Goal: Transaction & Acquisition: Download file/media

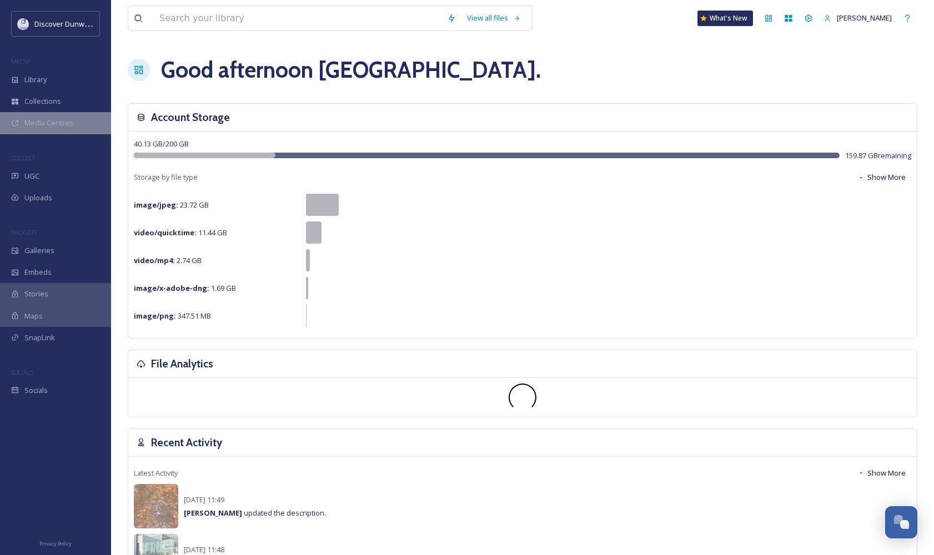
click at [43, 122] on span "Media Centres" at bounding box center [48, 123] width 49 height 11
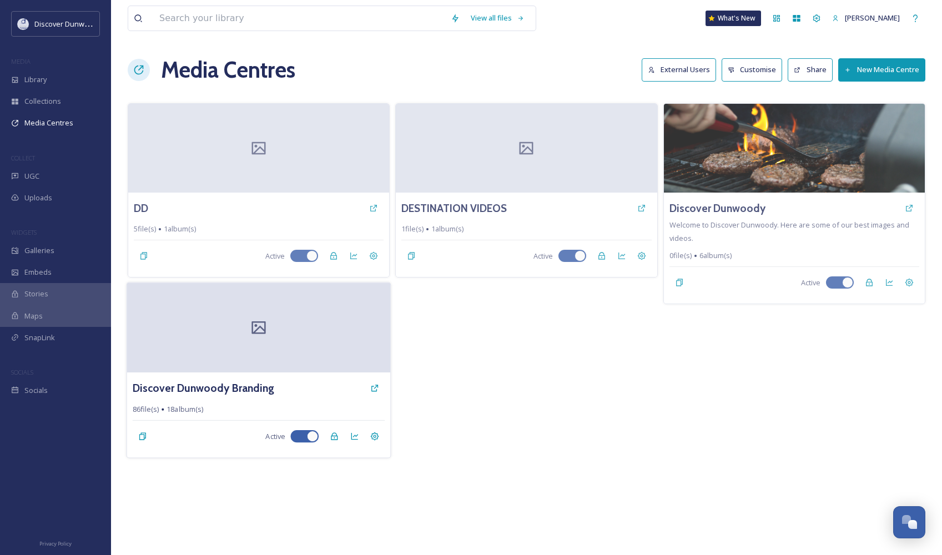
click at [233, 363] on div at bounding box center [259, 328] width 264 height 90
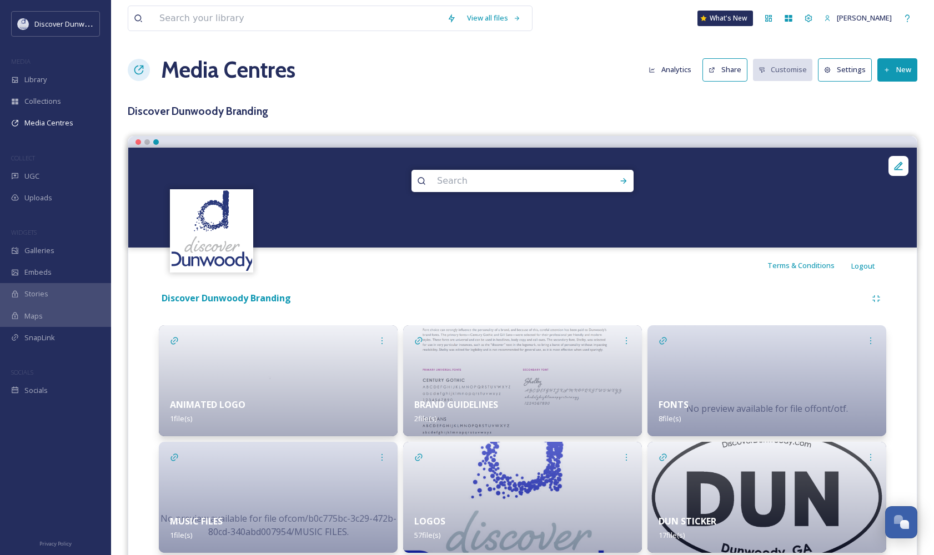
scroll to position [43, 0]
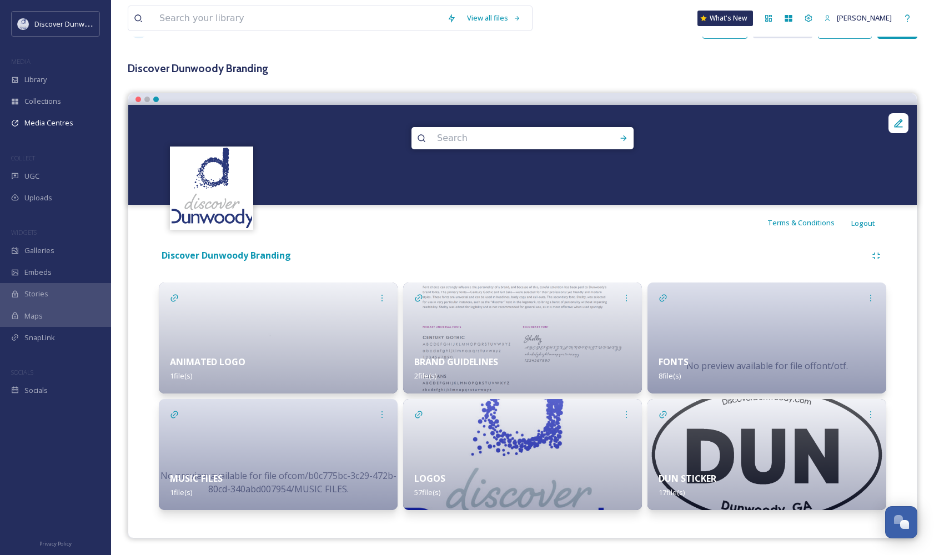
click at [512, 464] on div "LOGOS 57 file(s)" at bounding box center [522, 485] width 239 height 49
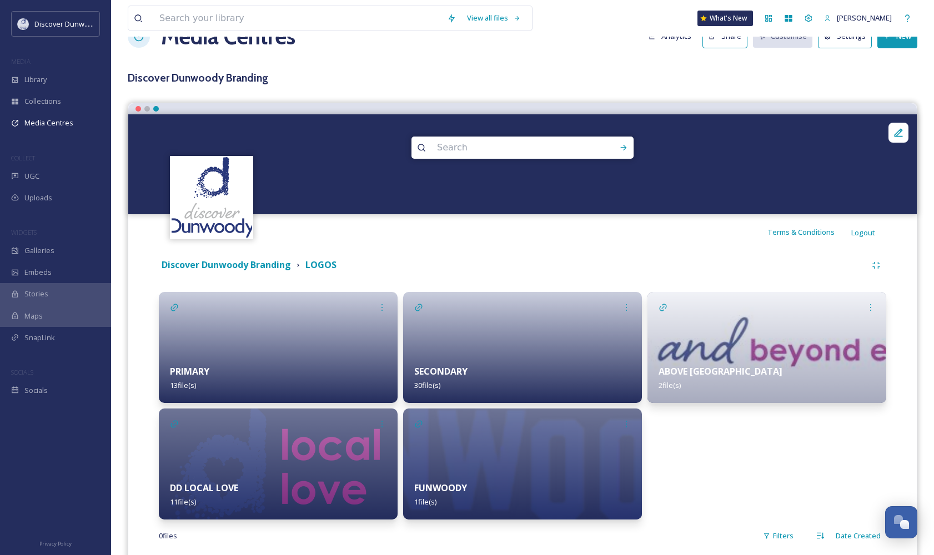
scroll to position [83, 0]
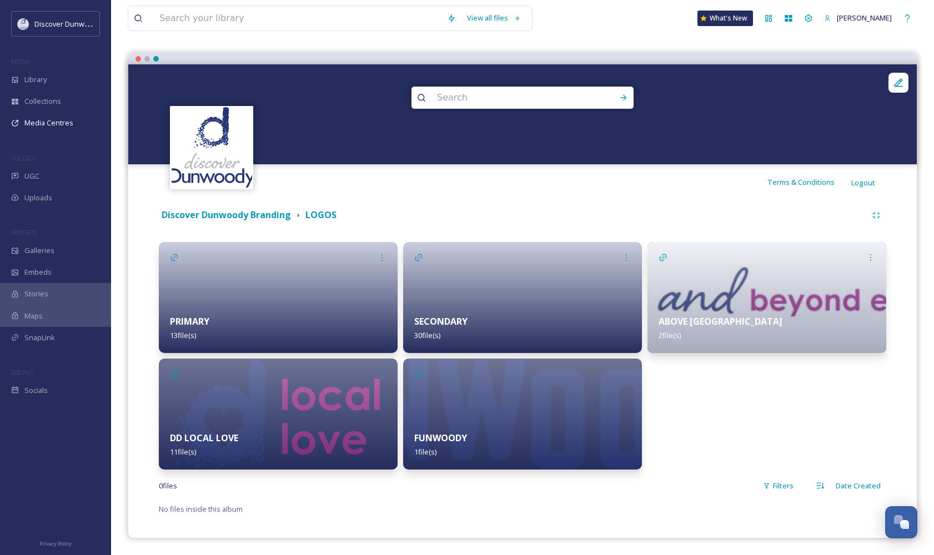
click at [221, 330] on div "PRIMARY 13 file(s)" at bounding box center [278, 328] width 239 height 49
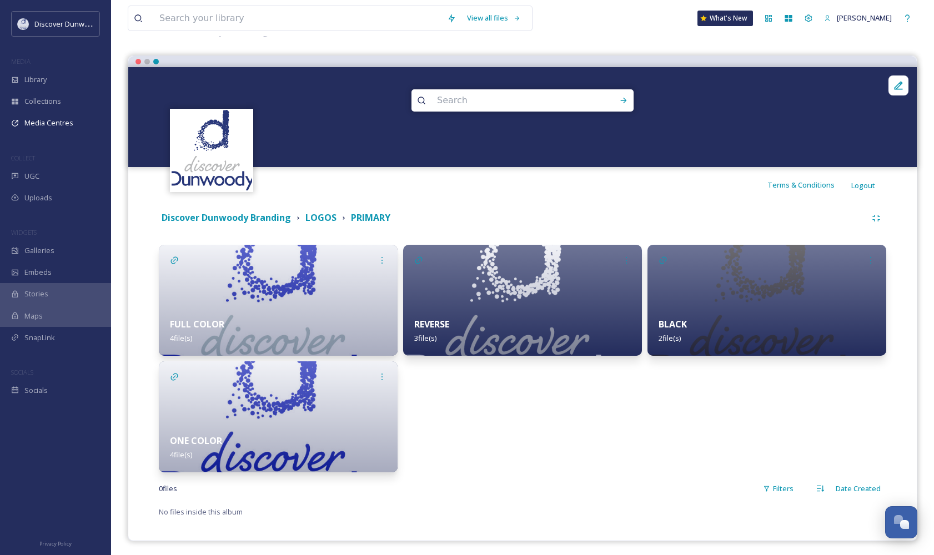
scroll to position [83, 0]
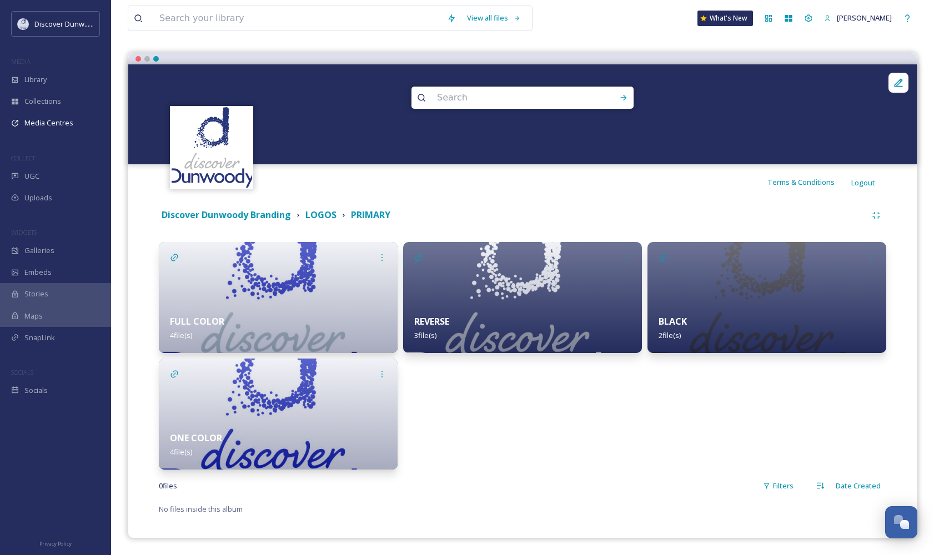
click at [474, 302] on img at bounding box center [522, 297] width 239 height 111
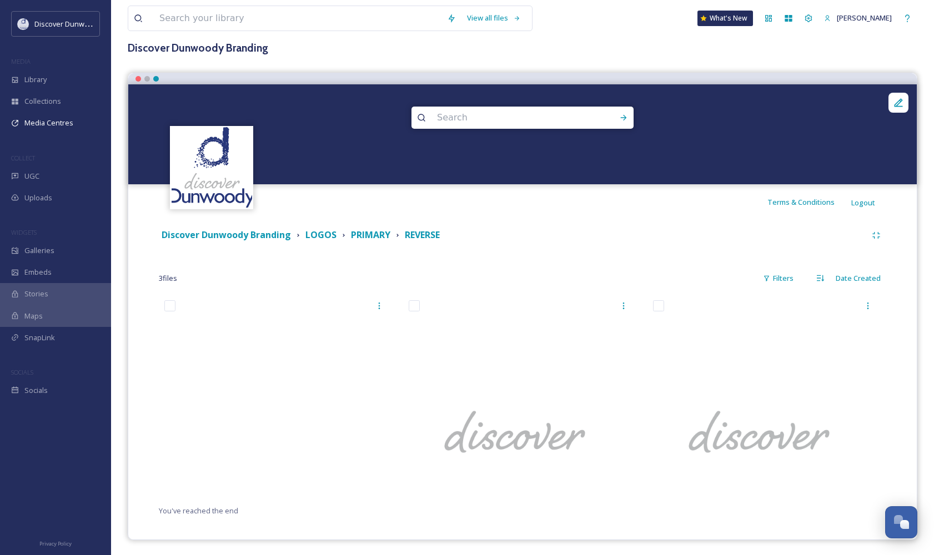
scroll to position [65, 0]
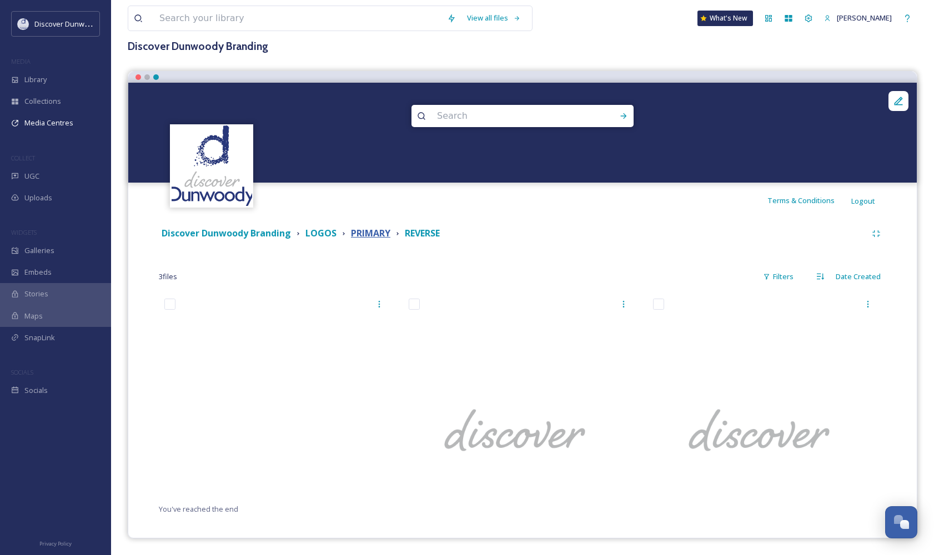
click at [364, 237] on strong "PRIMARY" at bounding box center [370, 233] width 39 height 12
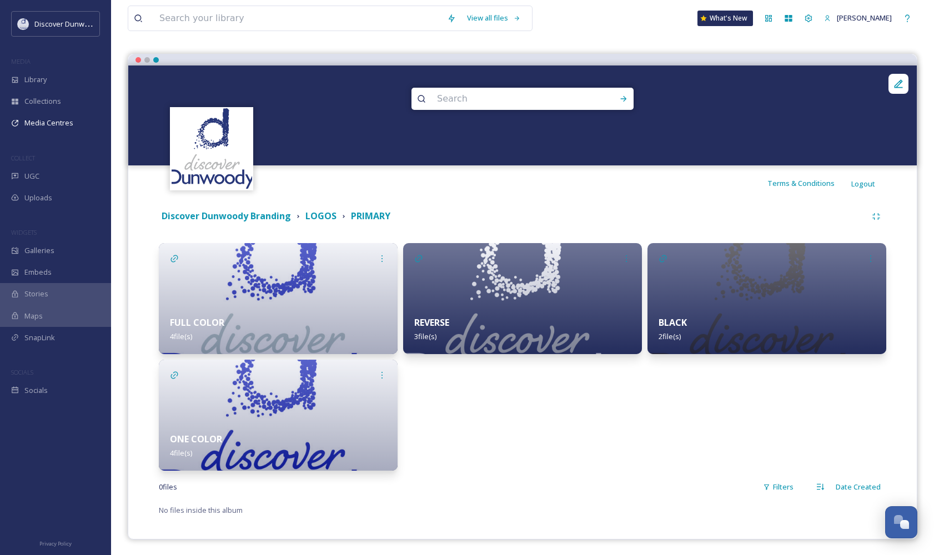
scroll to position [83, 0]
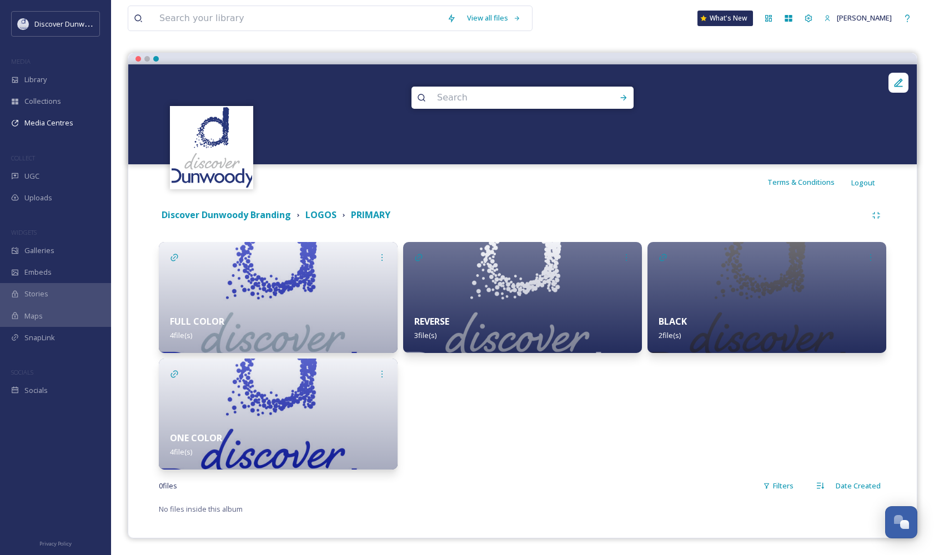
click at [521, 265] on img at bounding box center [522, 297] width 239 height 111
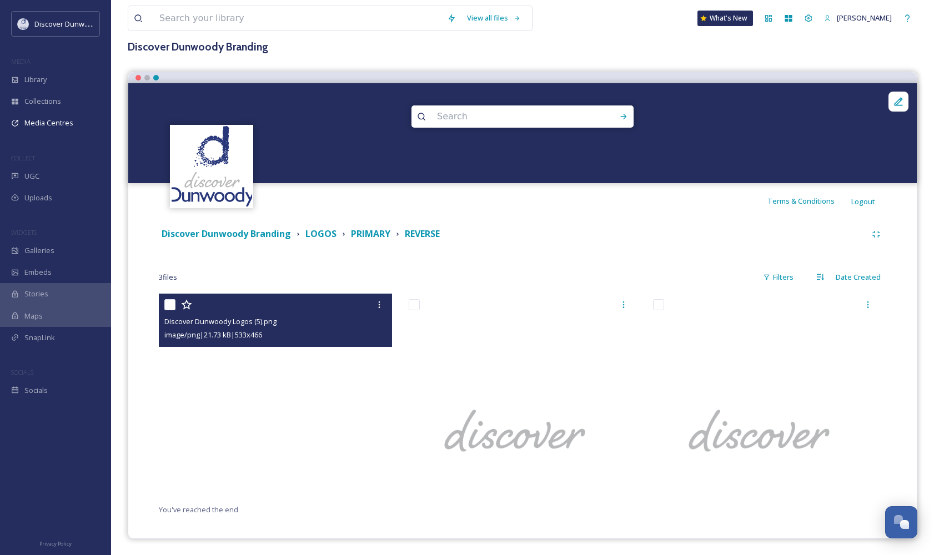
scroll to position [65, 0]
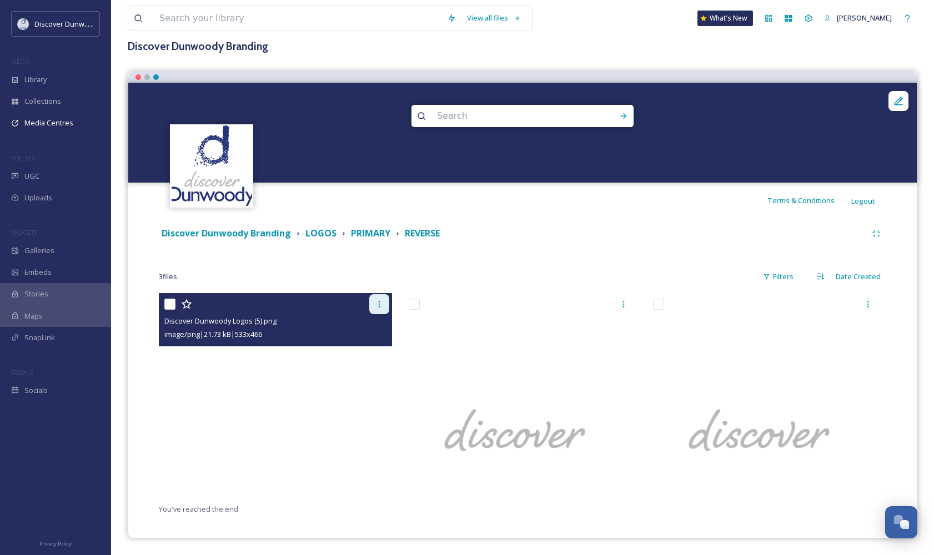
click at [377, 300] on icon at bounding box center [379, 304] width 9 height 9
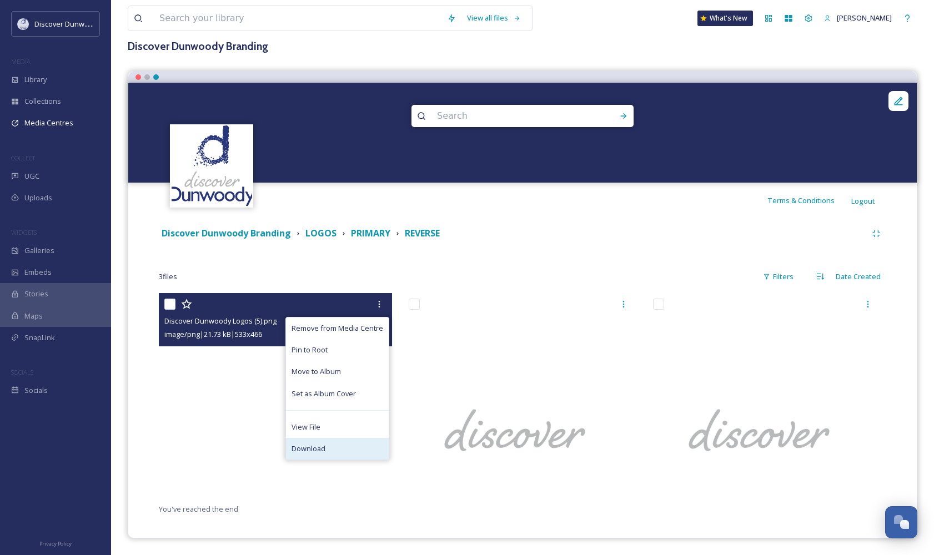
click at [340, 443] on div "Download" at bounding box center [337, 449] width 103 height 22
